Goal: Communication & Community: Connect with others

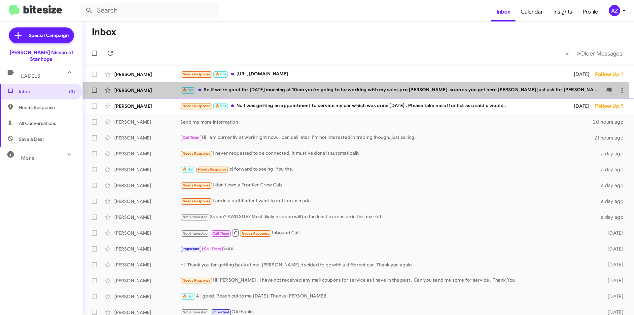
click at [141, 86] on div "[PERSON_NAME] 🔥 Hot So if we're good for [DATE] morning at 10am you're going to…" at bounding box center [358, 90] width 541 height 13
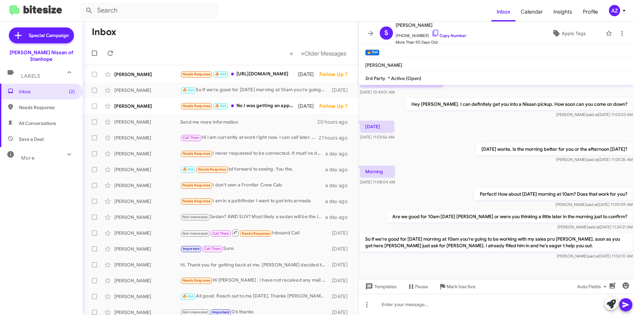
scroll to position [210, 0]
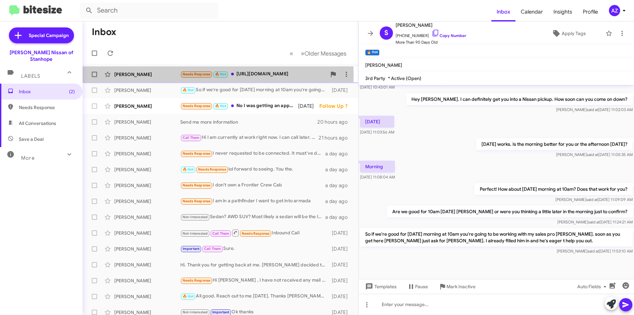
click at [136, 75] on div "[PERSON_NAME]" at bounding box center [147, 74] width 66 height 7
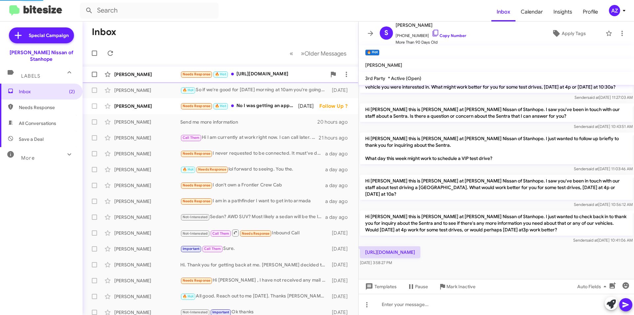
scroll to position [34, 0]
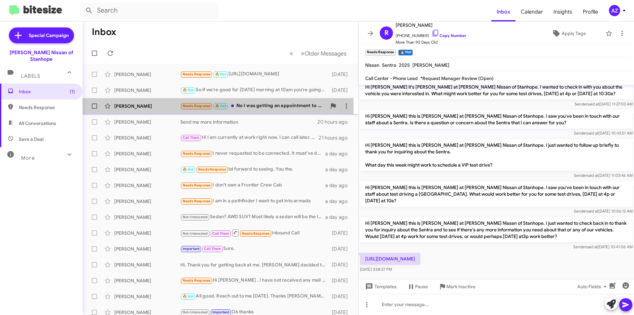
click at [136, 108] on div "[PERSON_NAME]" at bounding box center [147, 106] width 66 height 7
